Goal: Information Seeking & Learning: Learn about a topic

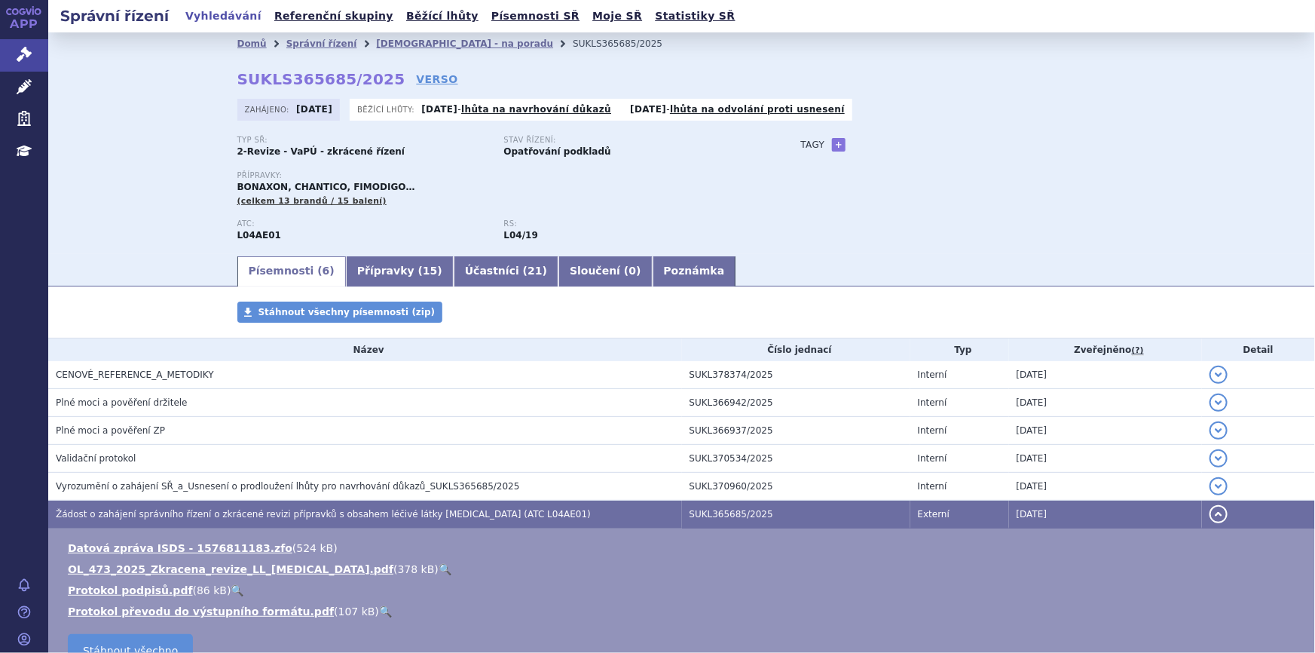
scroll to position [121, 0]
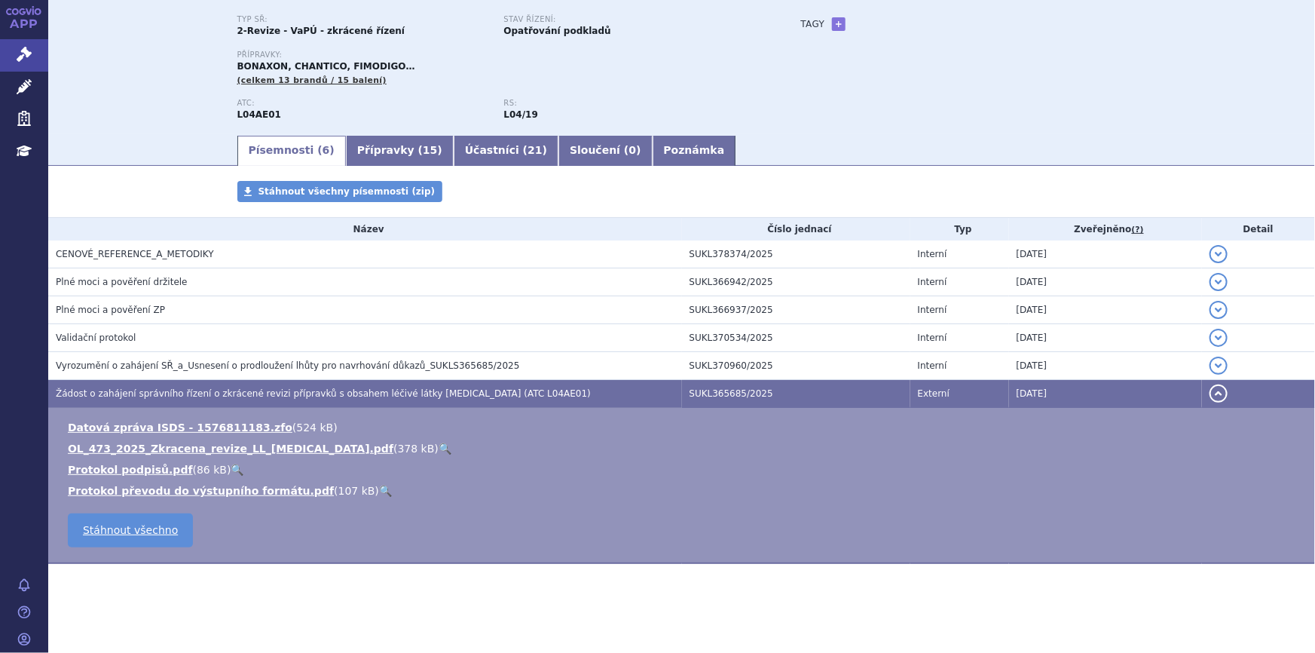
click at [439, 447] on link "🔍" at bounding box center [445, 448] width 13 height 12
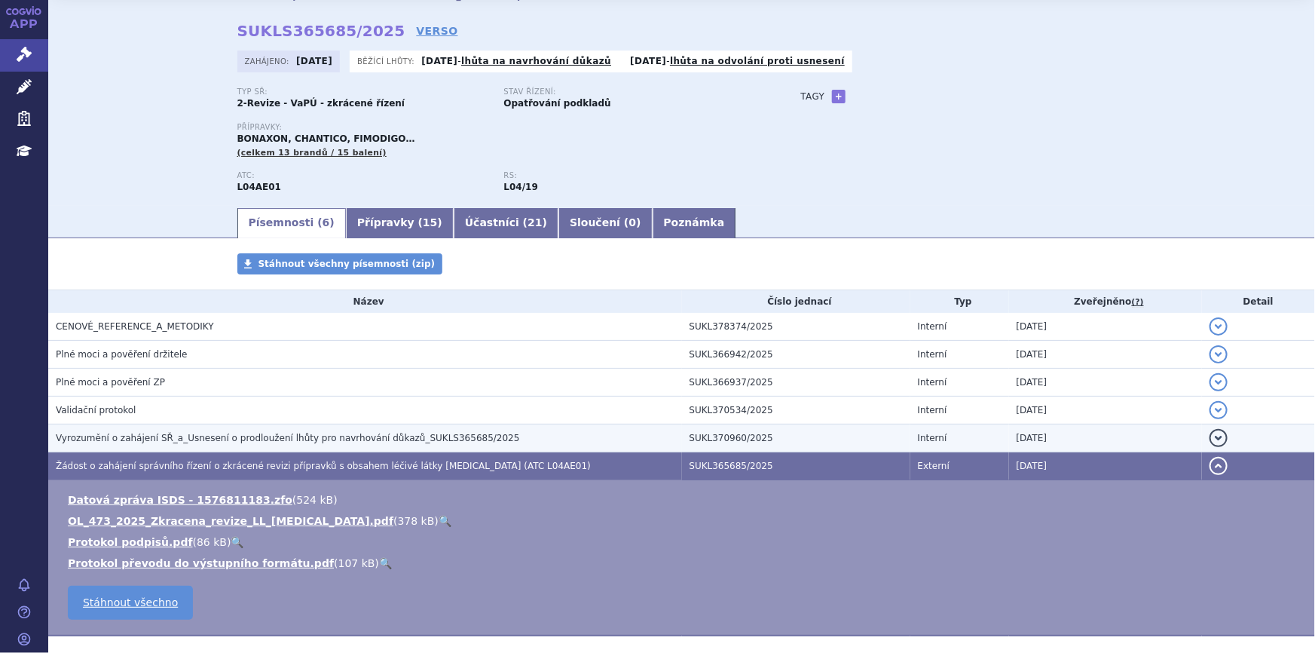
scroll to position [0, 0]
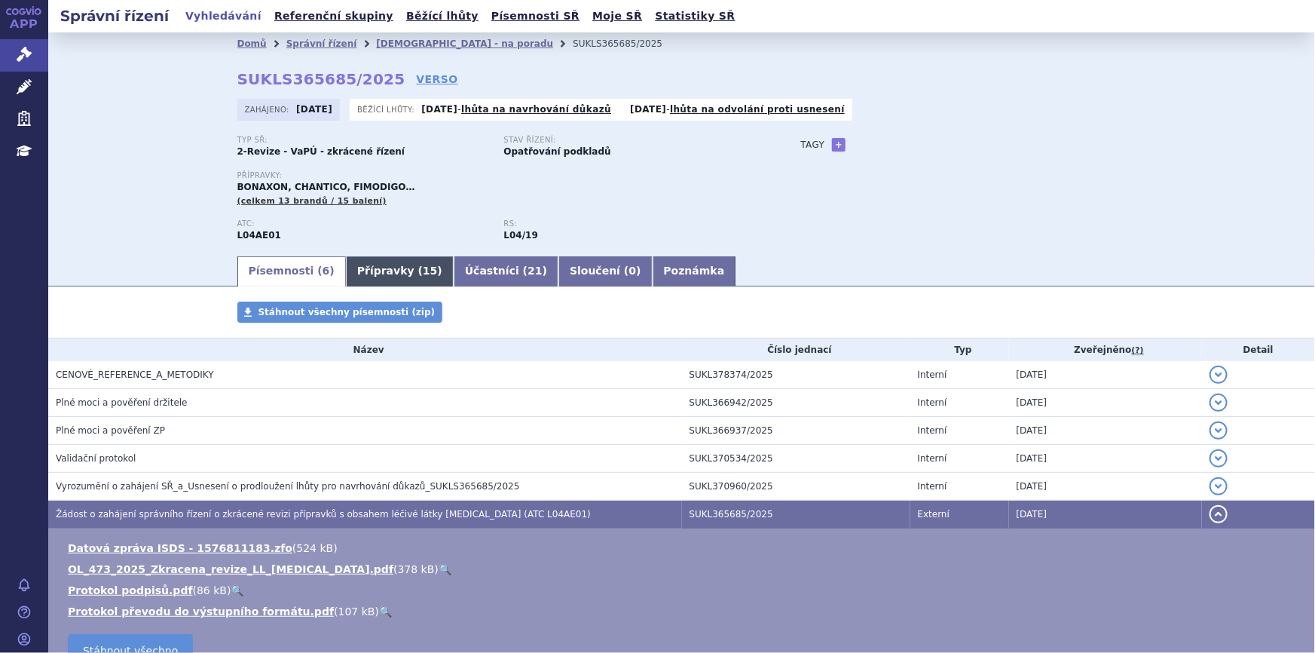
click at [350, 278] on link "Přípravky ( 15 )" at bounding box center [400, 271] width 108 height 30
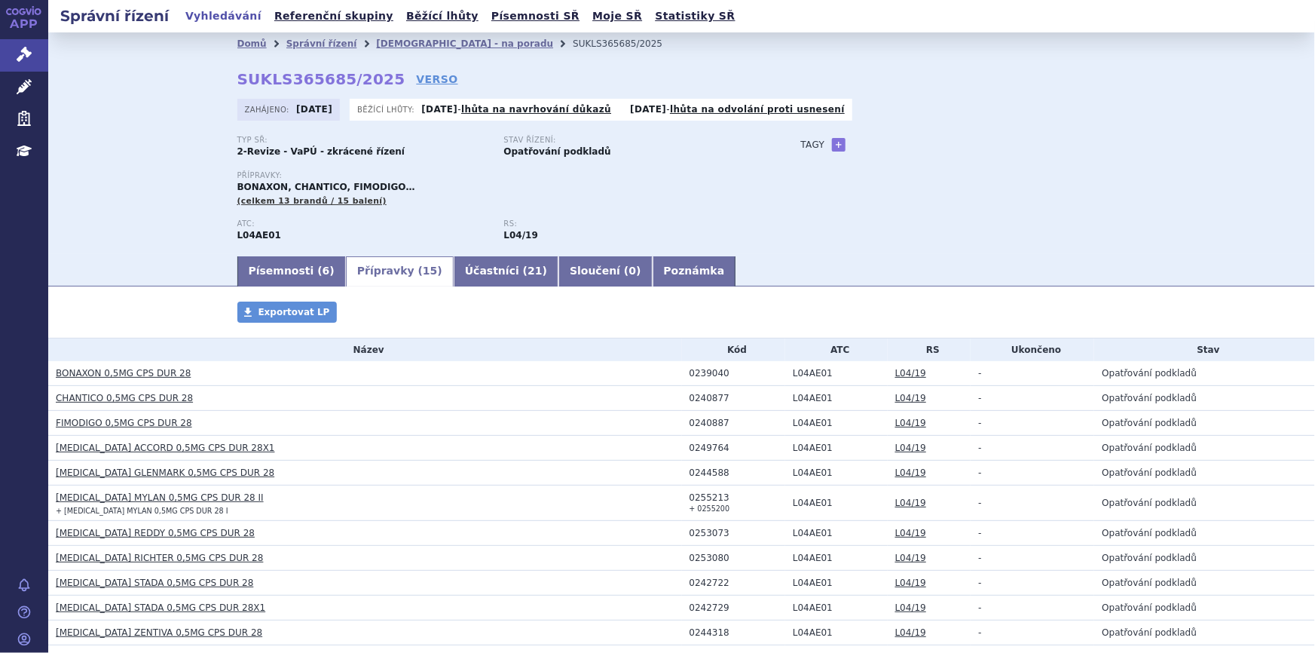
click at [147, 399] on link "CHANTICO 0,5MG CPS DUR 28" at bounding box center [124, 398] width 137 height 11
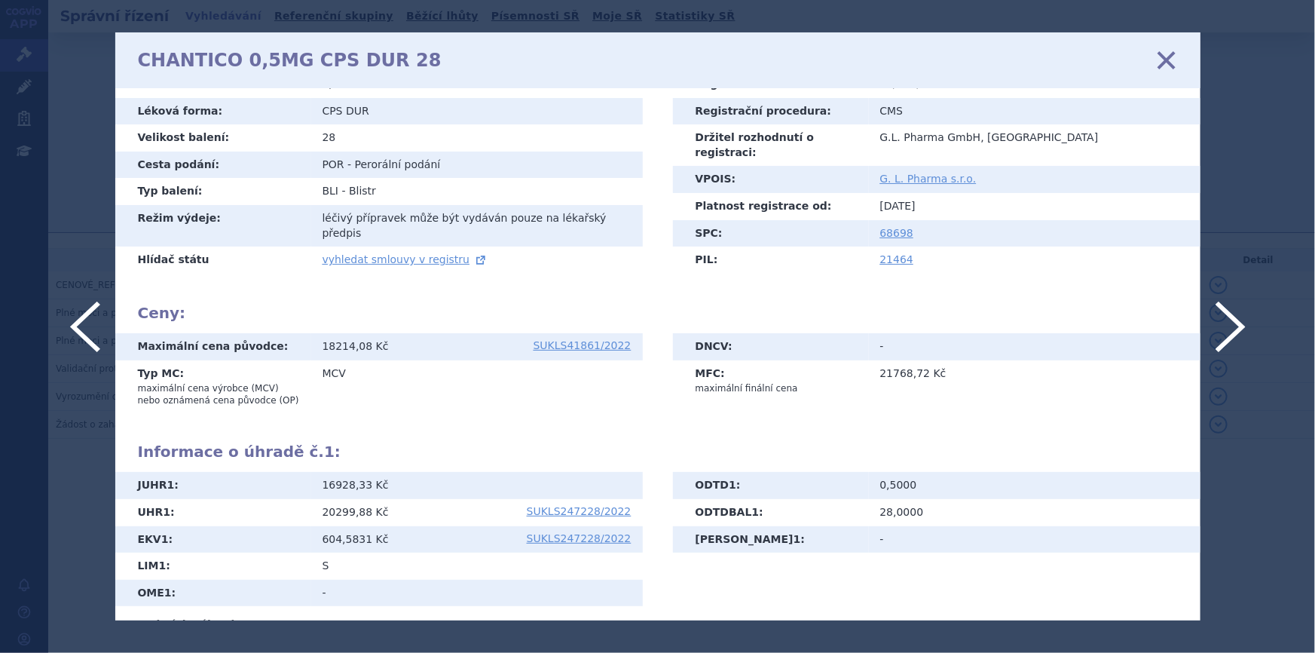
scroll to position [25, 0]
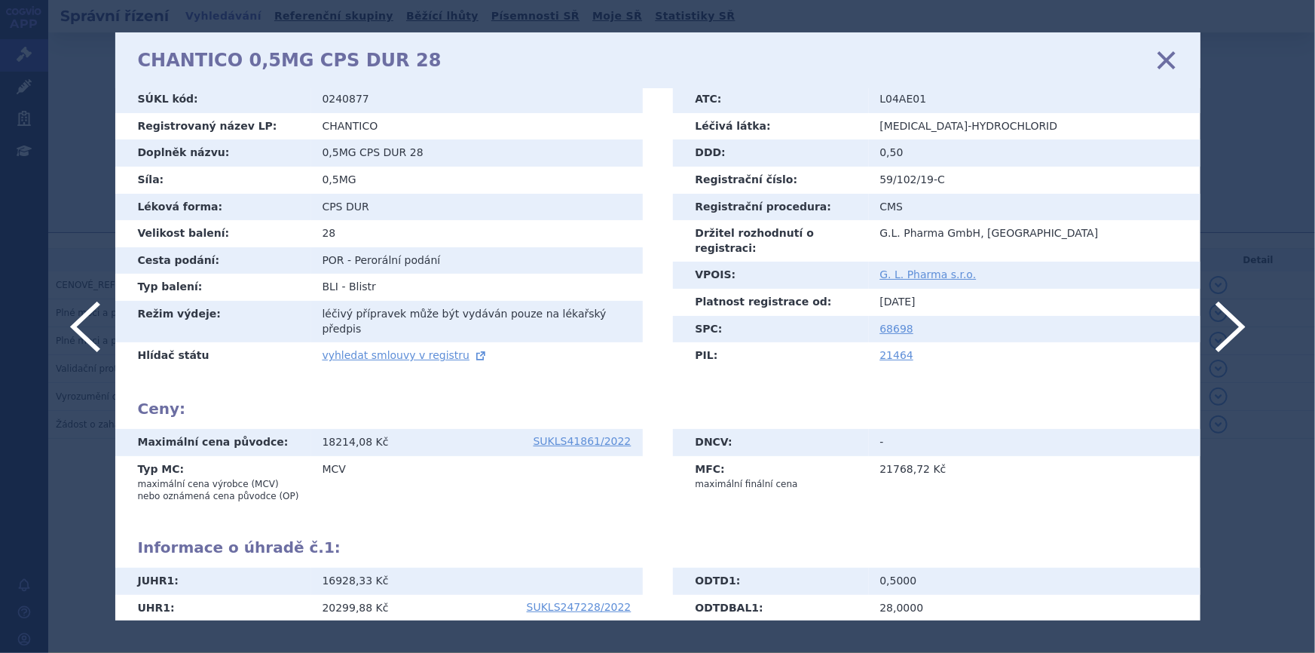
click at [1162, 55] on icon at bounding box center [1166, 60] width 32 height 32
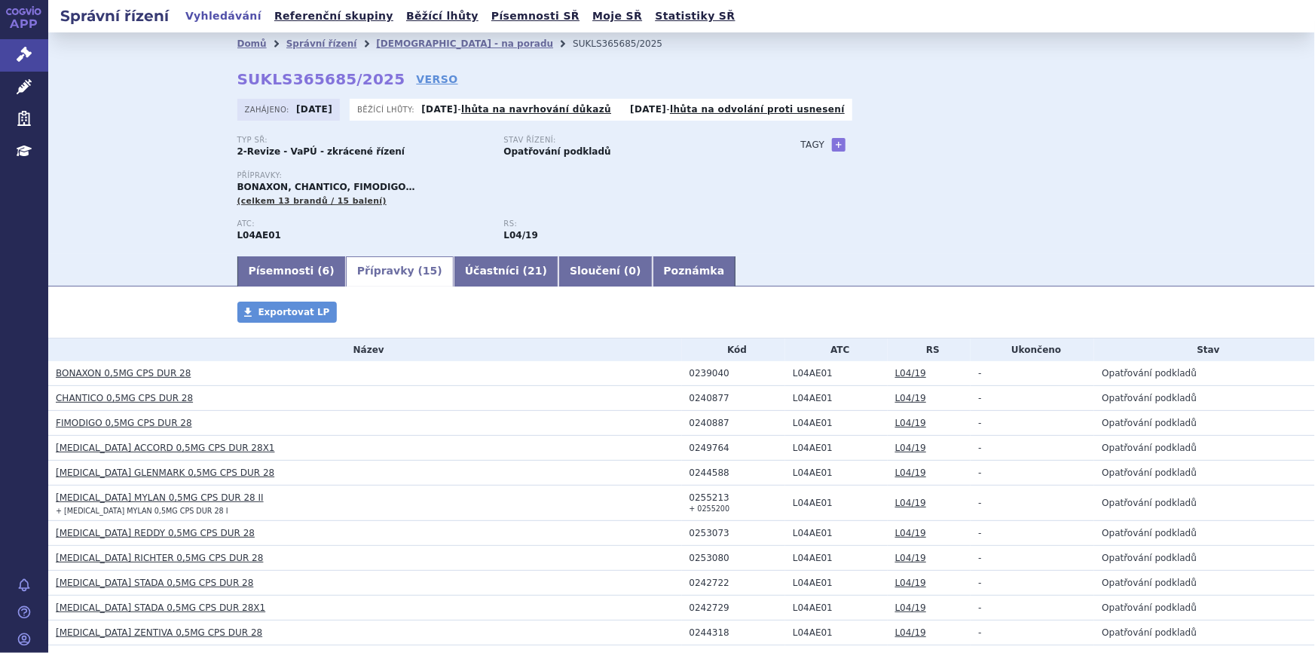
scroll to position [205, 0]
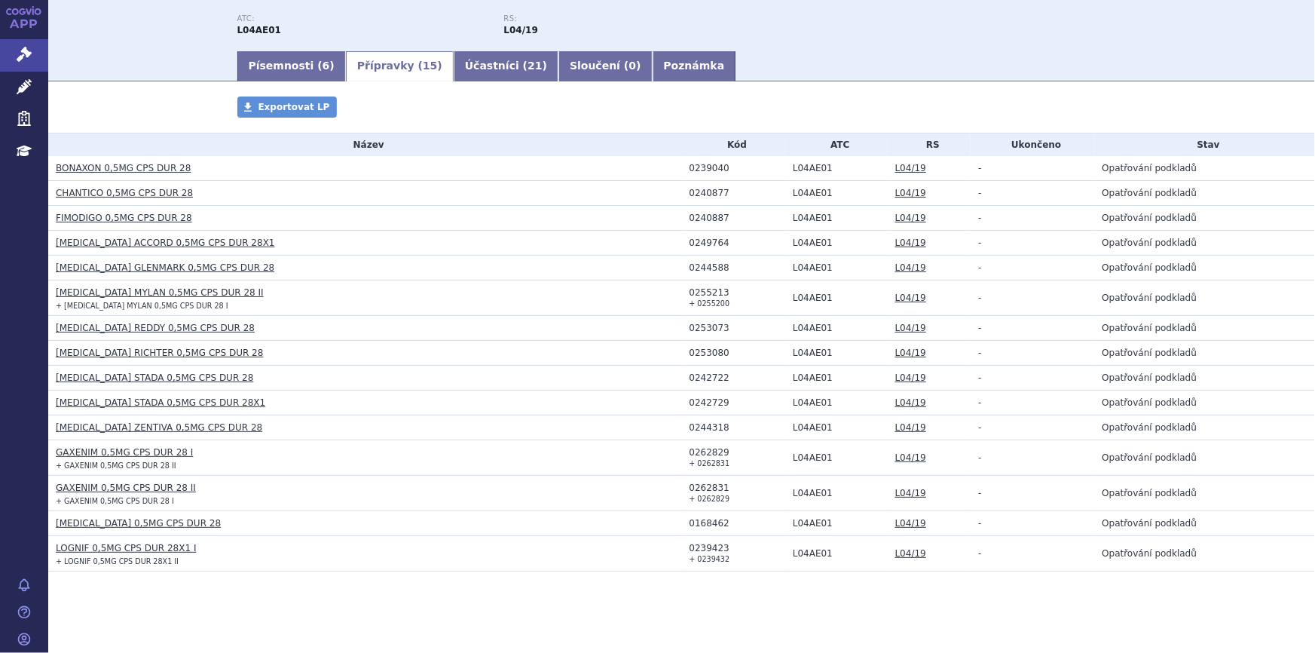
click at [143, 425] on link "[MEDICAL_DATA] ZENTIVA 0,5MG CPS DUR 28" at bounding box center [159, 427] width 207 height 11
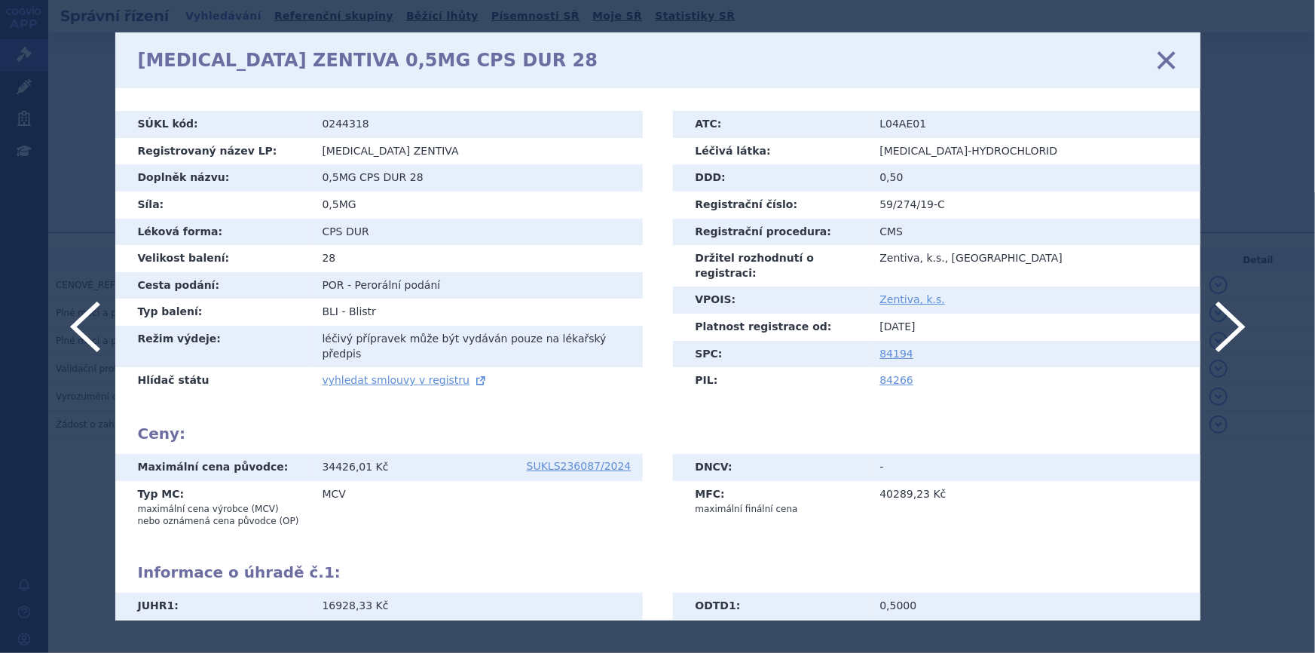
click at [1168, 60] on icon at bounding box center [1166, 60] width 32 height 32
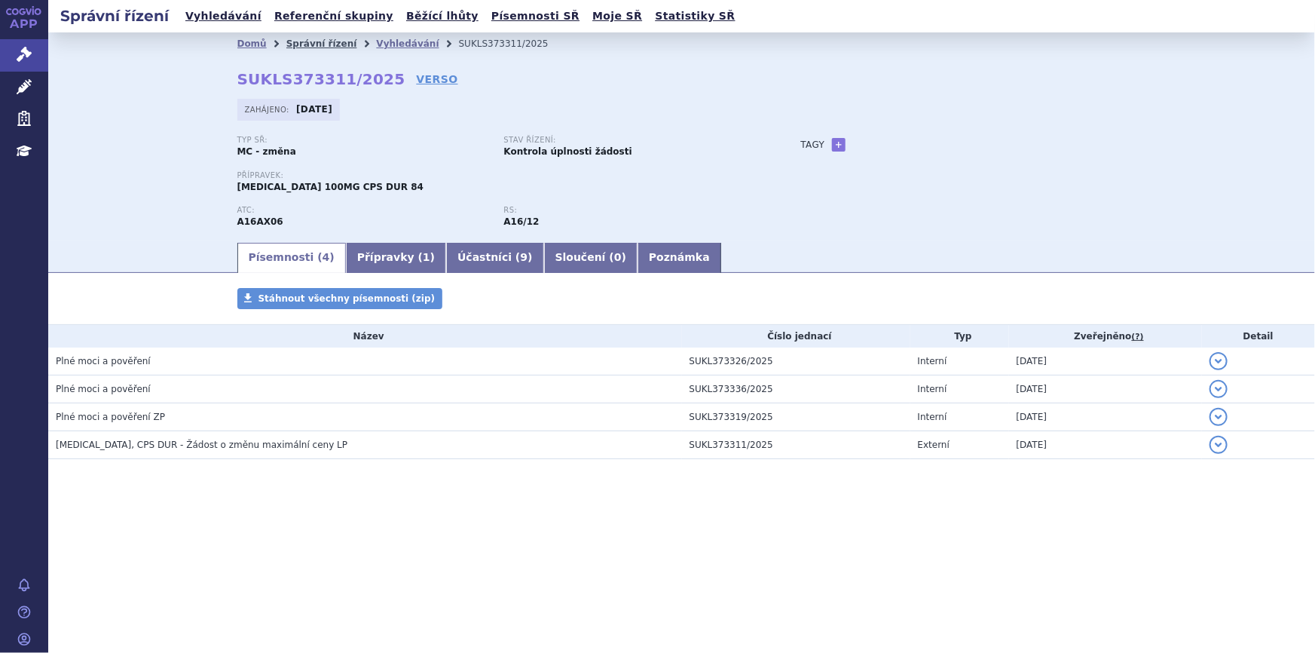
click at [323, 38] on link "Správní řízení" at bounding box center [321, 43] width 71 height 11
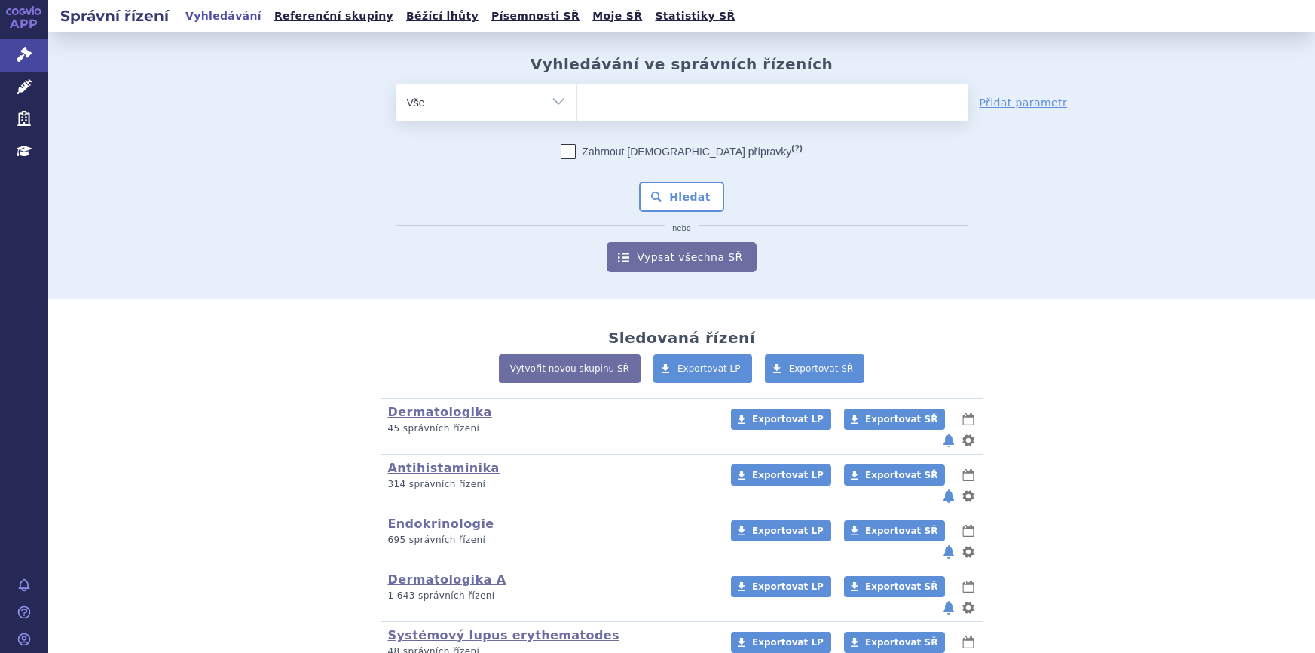
click at [723, 108] on ul at bounding box center [772, 100] width 391 height 32
click at [577, 108] on select at bounding box center [577, 102] width 1 height 38
paste input "SUKLS365685/2025"
type input "SUKLS365685/2025"
select select "SUKLS365685/2025"
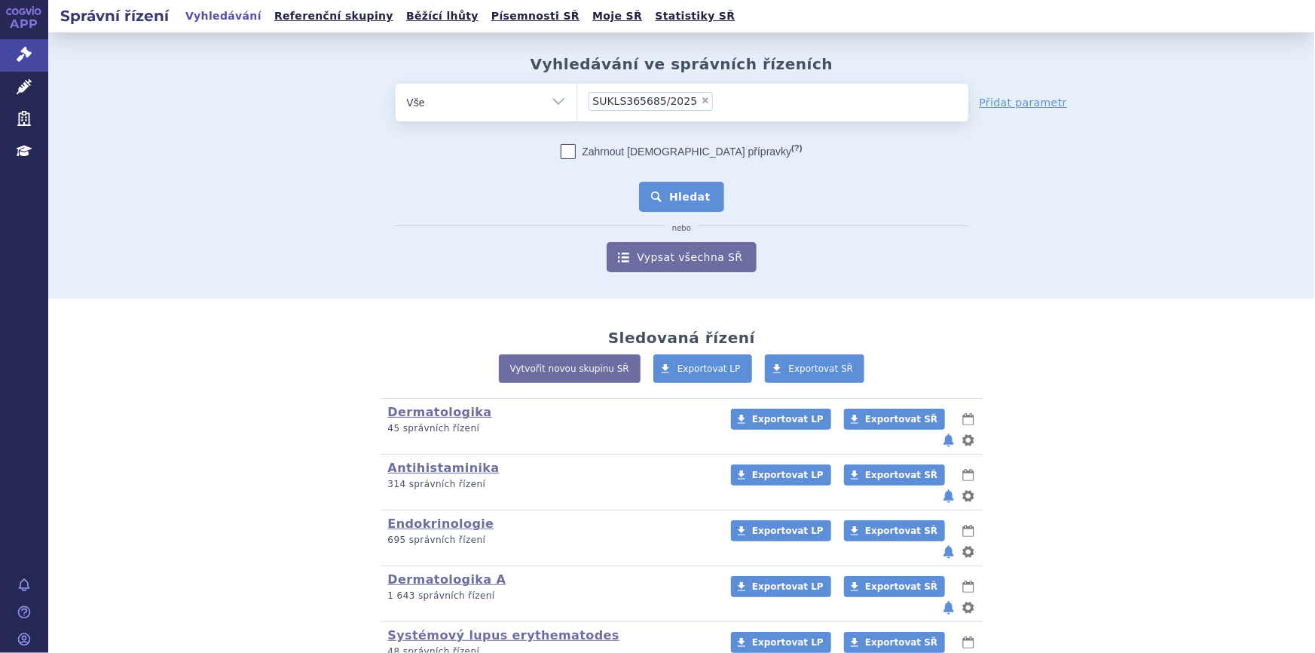
click at [677, 200] on button "Hledat" at bounding box center [681, 197] width 85 height 30
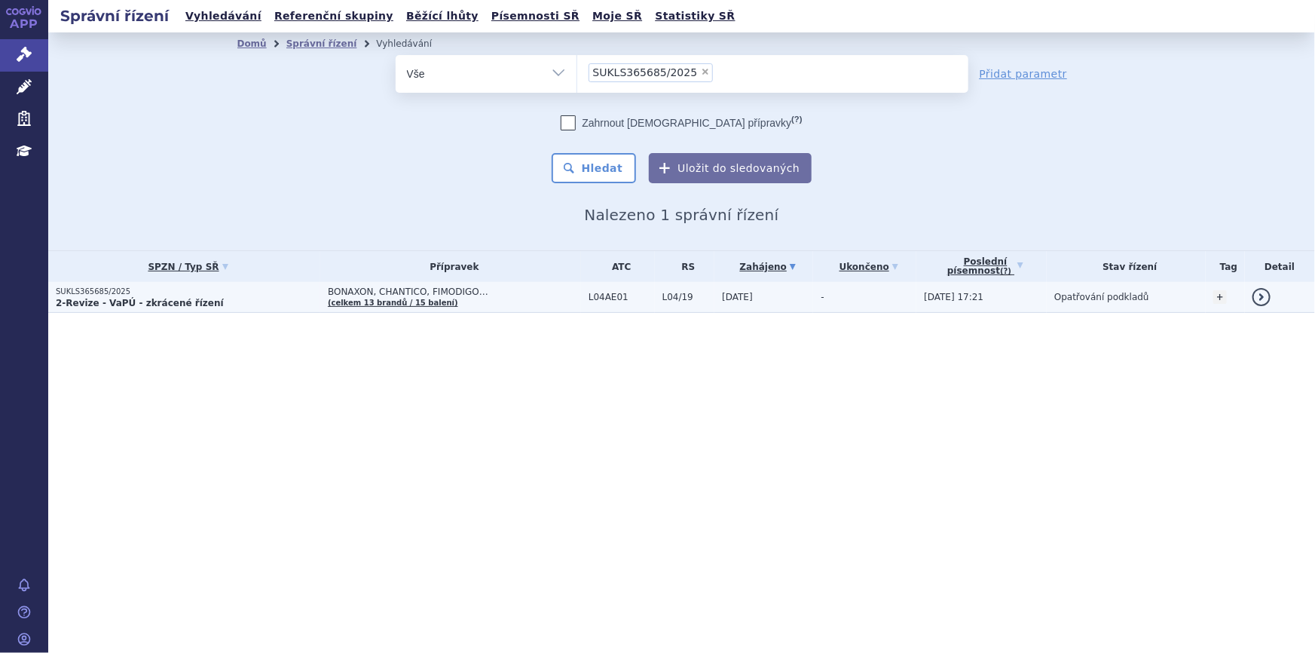
click at [452, 298] on td "BONAXON, CHANTICO, FIMODIGO… (celkem 13 brandů / 15 balení)" at bounding box center [450, 297] width 261 height 31
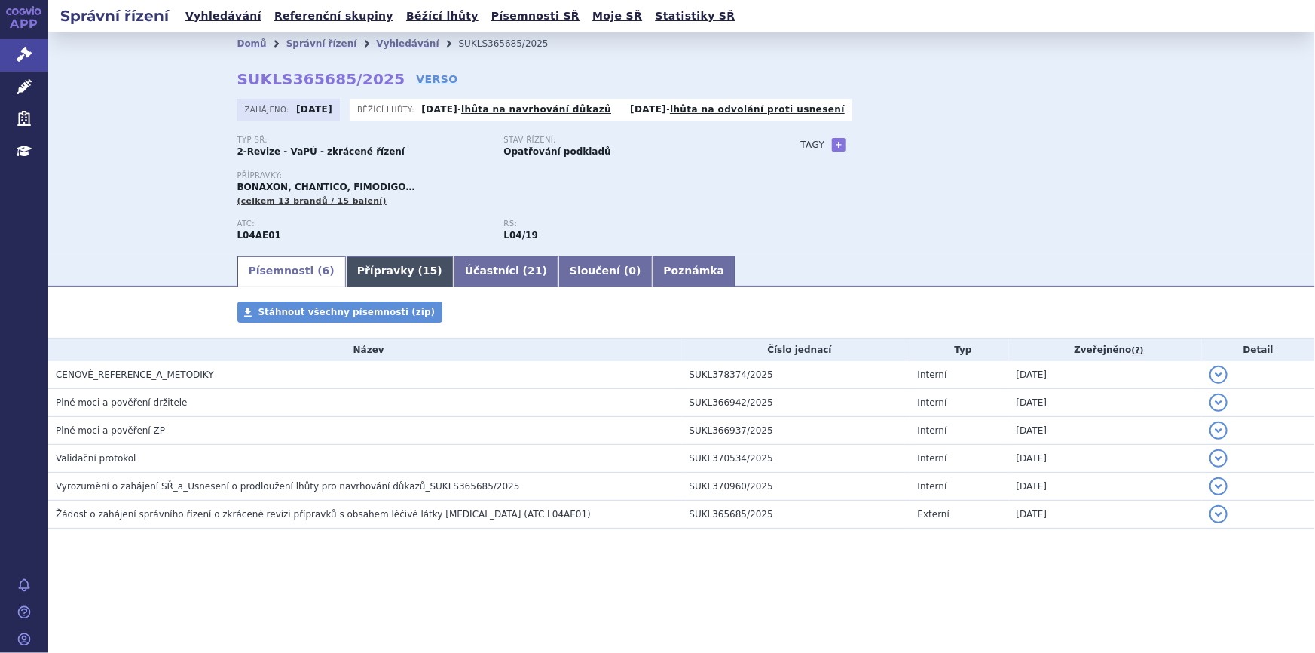
click at [388, 274] on link "Přípravky ( 15 )" at bounding box center [400, 271] width 108 height 30
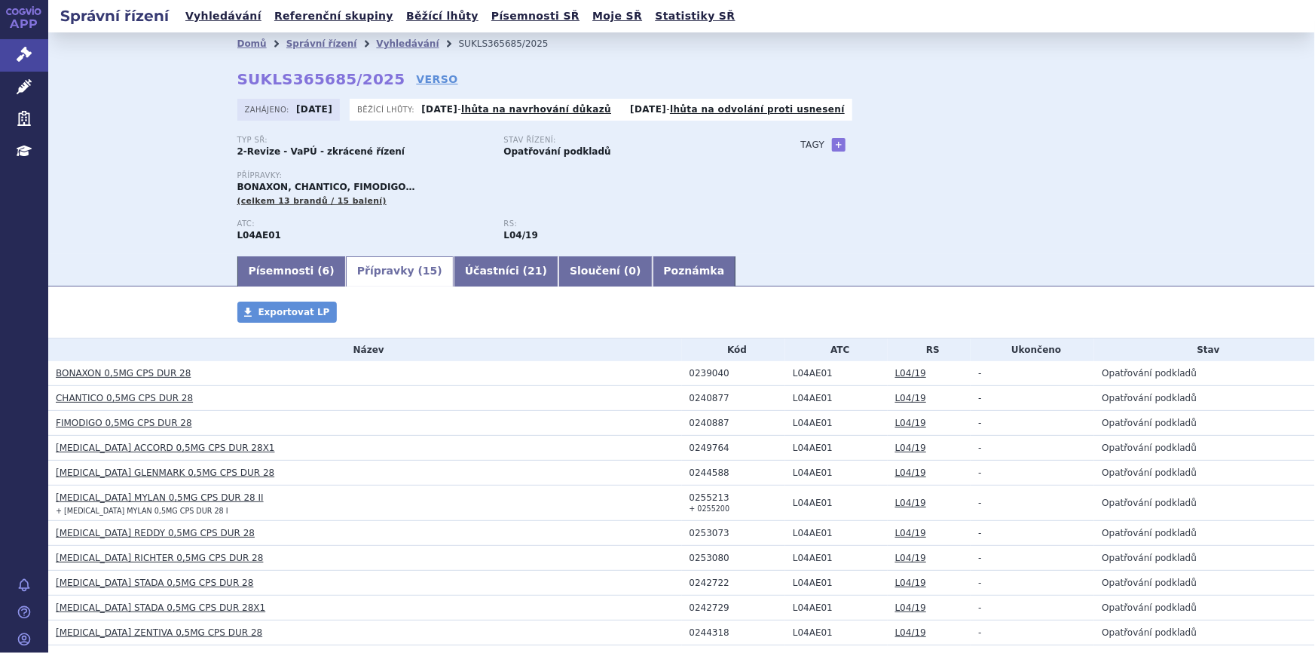
click at [106, 375] on link "BONAXON 0,5MG CPS DUR 28" at bounding box center [123, 373] width 135 height 11
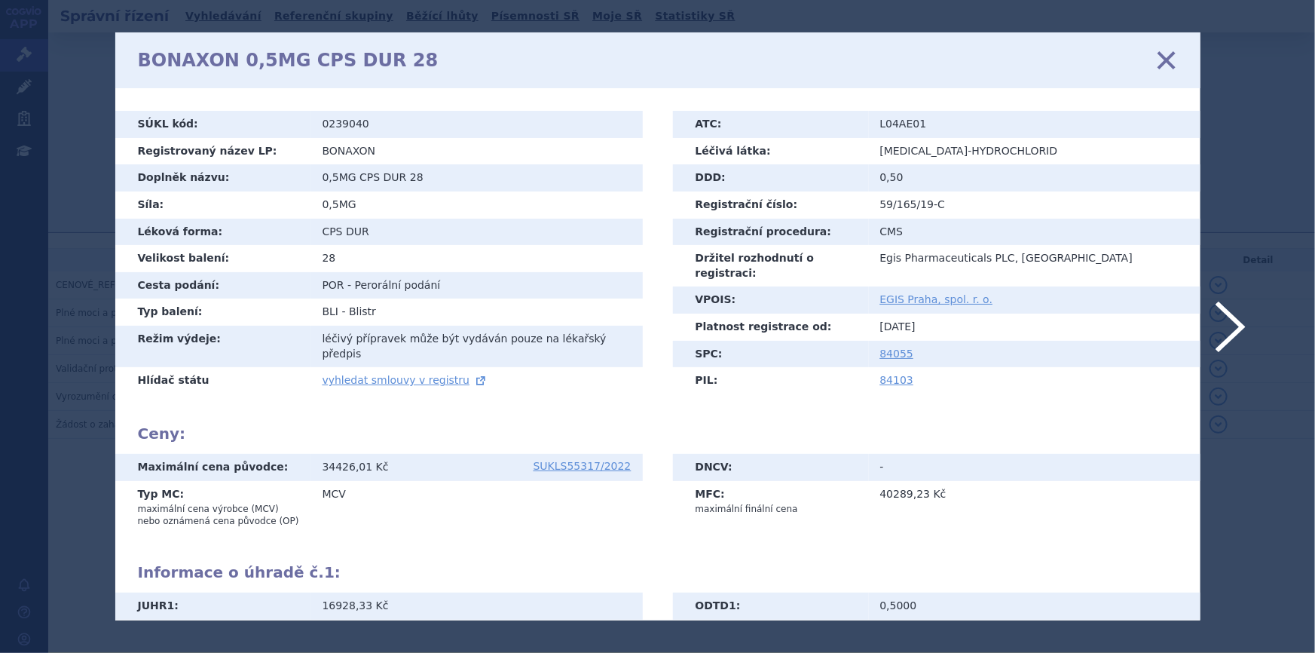
click at [1167, 60] on icon at bounding box center [1166, 60] width 32 height 32
